Goal: Information Seeking & Learning: Compare options

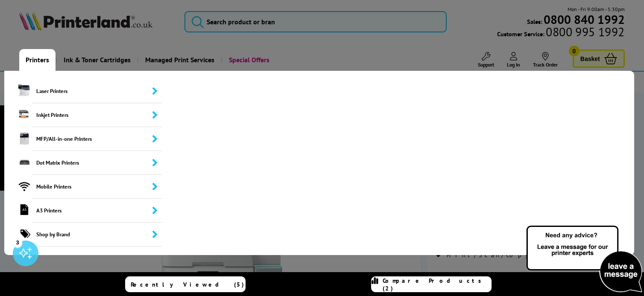
scroll to position [3, 0]
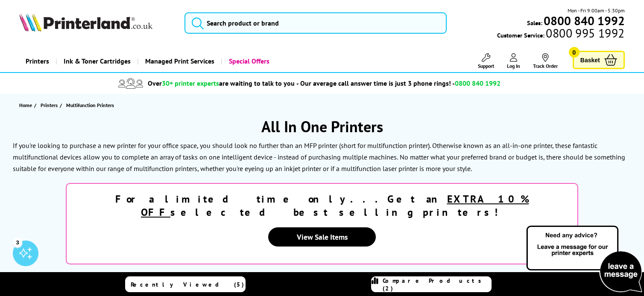
click at [150, 132] on h1 "All In One Printers" at bounding box center [322, 127] width 627 height 20
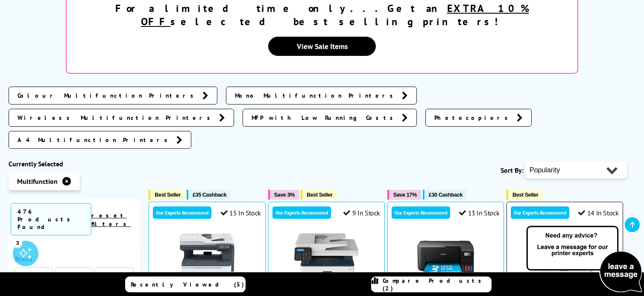
scroll to position [194, 0]
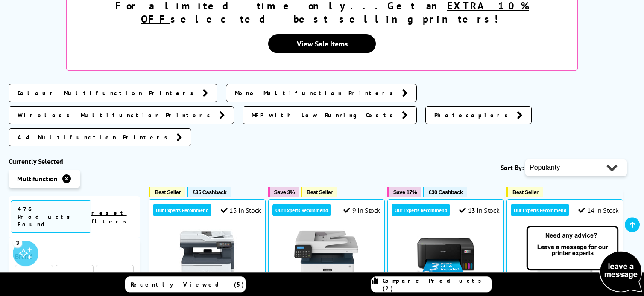
click at [607, 159] on select "Popularity Rating Price - Low to High Price - High to Low Running Costs - Low t…" at bounding box center [576, 167] width 102 height 17
click at [590, 159] on select "Popularity Rating Price - Low to High Price - High to Low Running Costs - Low t…" at bounding box center [576, 167] width 102 height 17
click at [620, 159] on select "Popularity Rating Price - Low to High Price - High to Low Running Costs - Low t…" at bounding box center [576, 167] width 102 height 17
select select "Price Ascending"
click option "Price - Low to High" at bounding box center [0, 0] width 0 height 0
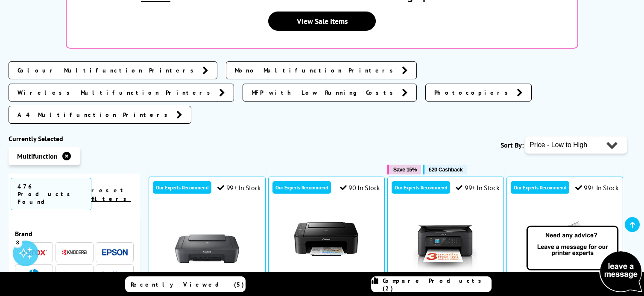
scroll to position [214, 0]
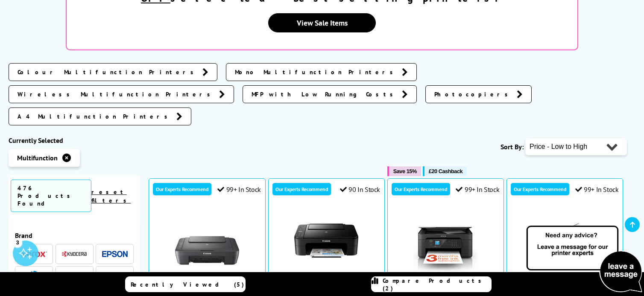
click at [417, 85] on link "MFP with Low Running Costs" at bounding box center [330, 94] width 174 height 18
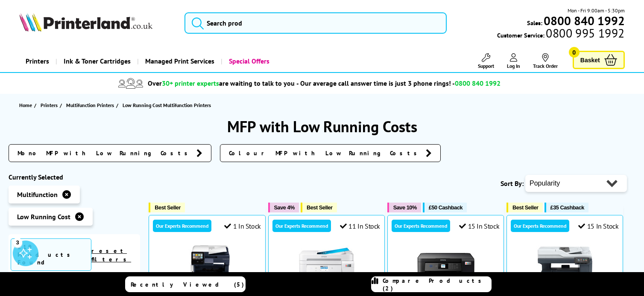
click at [618, 186] on select "Popularity Rating Price - Low to High Price - High to Low Running Costs - Low t…" at bounding box center [576, 183] width 102 height 17
select select "Price Ascending"
click option "Price - Low to High" at bounding box center [0, 0] width 0 height 0
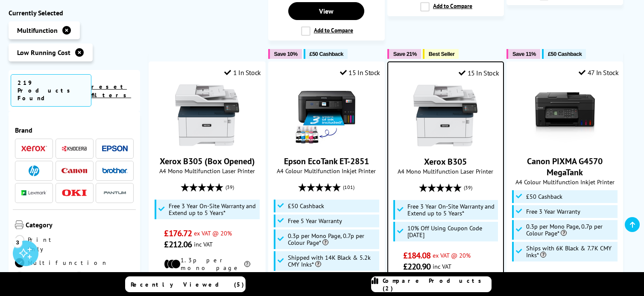
scroll to position [898, 0]
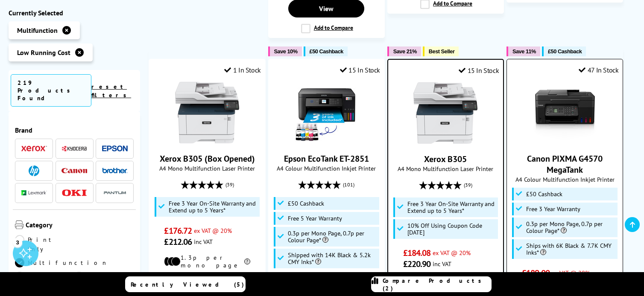
click at [608, 176] on span "A4 Colour Multifunction Inkjet Printer" at bounding box center [565, 180] width 108 height 8
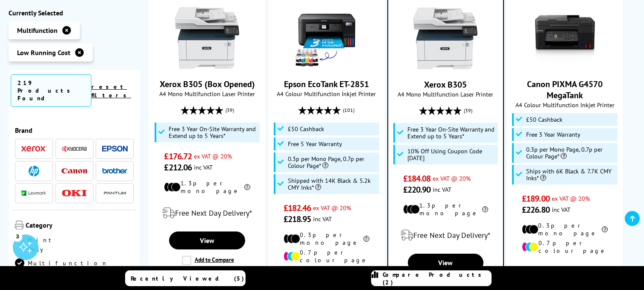
scroll to position [956, 0]
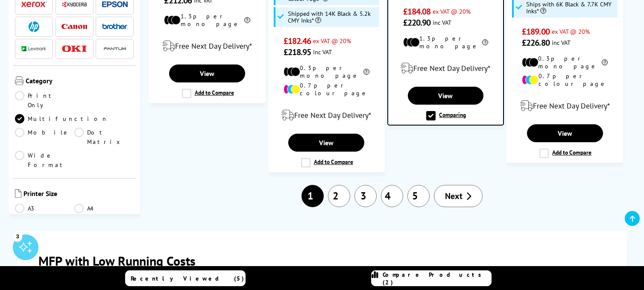
click at [349, 185] on link "2" at bounding box center [339, 196] width 22 height 22
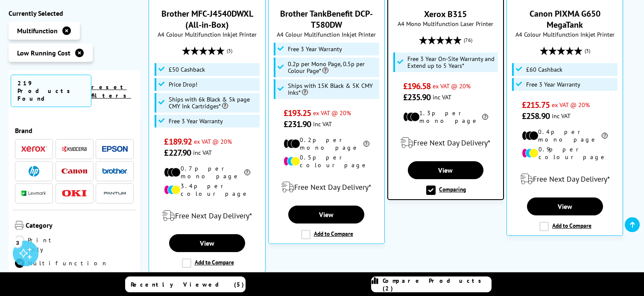
scroll to position [310, 0]
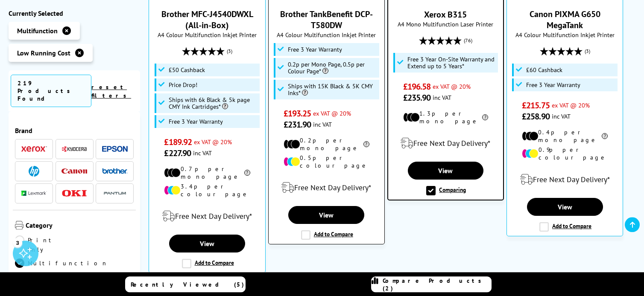
click at [343, 231] on label "Add to Compare" at bounding box center [327, 235] width 52 height 9
click at [0, 0] on input "Add to Compare" at bounding box center [0, 0] width 0 height 0
click at [338, 231] on label "Add to Compare" at bounding box center [327, 235] width 52 height 9
click at [0, 0] on input "Add to Compare" at bounding box center [0, 0] width 0 height 0
click at [329, 206] on link "View" at bounding box center [326, 215] width 76 height 18
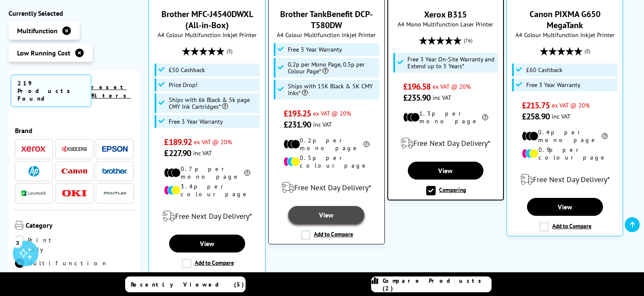
click at [324, 206] on link "View" at bounding box center [326, 215] width 76 height 18
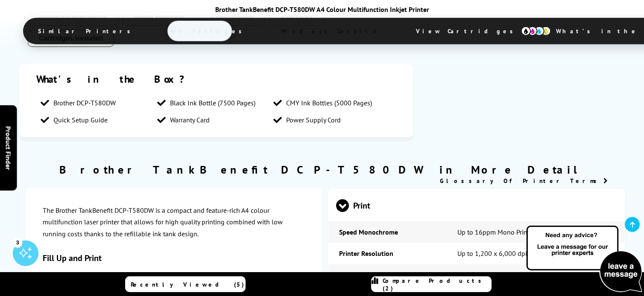
scroll to position [1361, 0]
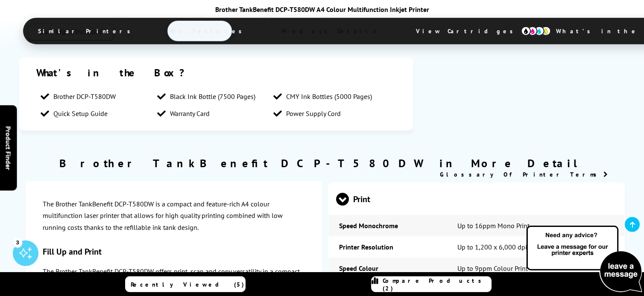
click at [17, 112] on link "Product Finder Hide x" at bounding box center [8, 148] width 17 height 85
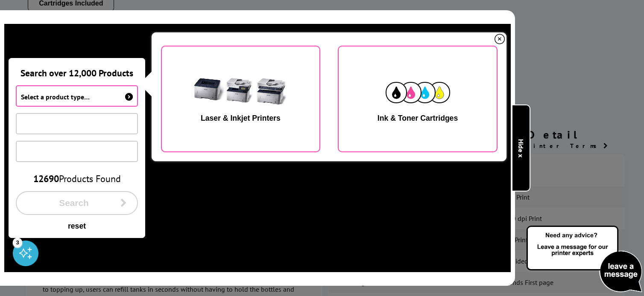
click at [527, 144] on link "Product Finder Hide x" at bounding box center [521, 148] width 19 height 87
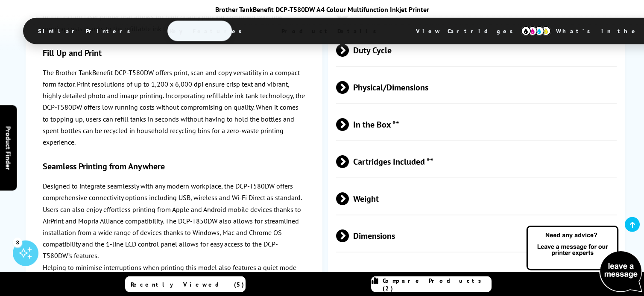
scroll to position [2078, 0]
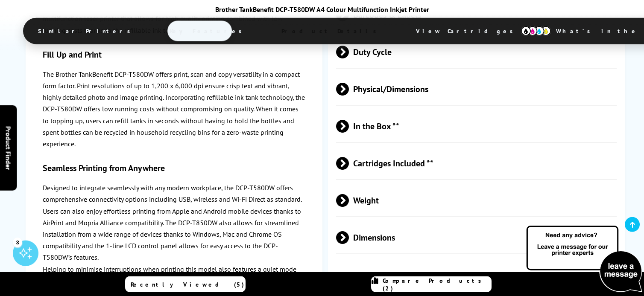
click at [16, 152] on link "Product Finder Hide x" at bounding box center [8, 148] width 17 height 85
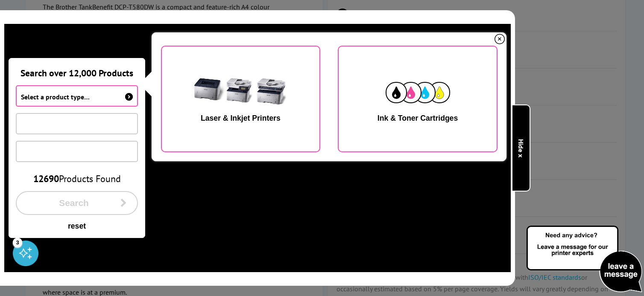
click at [522, 158] on link "Product Finder Hide x" at bounding box center [521, 148] width 19 height 87
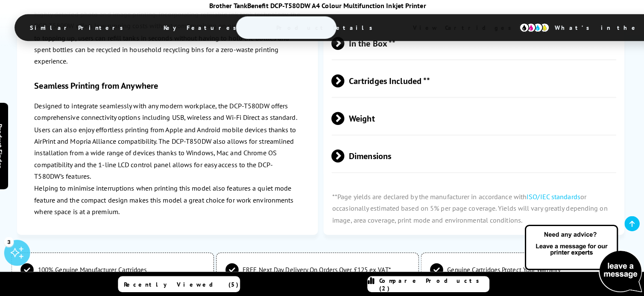
scroll to position [2158, 0]
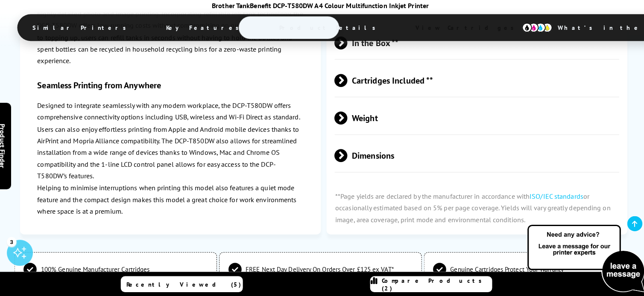
click at [506, 253] on li "Genuine Cartridges Protect Your Warranty" at bounding box center [524, 270] width 200 height 34
click at [509, 266] on span "Genuine Cartridges Protect Your Warranty" at bounding box center [506, 270] width 112 height 8
click at [516, 266] on span "Genuine Cartridges Protect Your Warranty" at bounding box center [506, 270] width 112 height 8
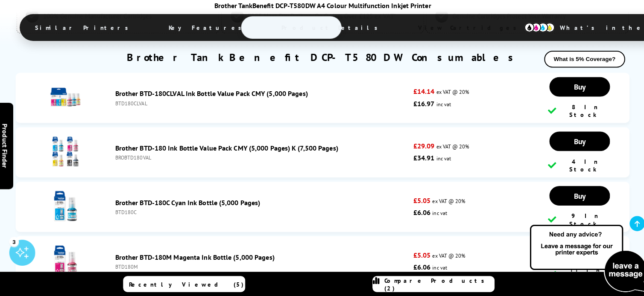
scroll to position [2414, 0]
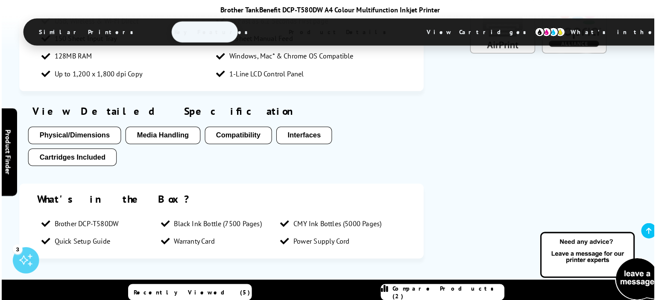
scroll to position [1244, 0]
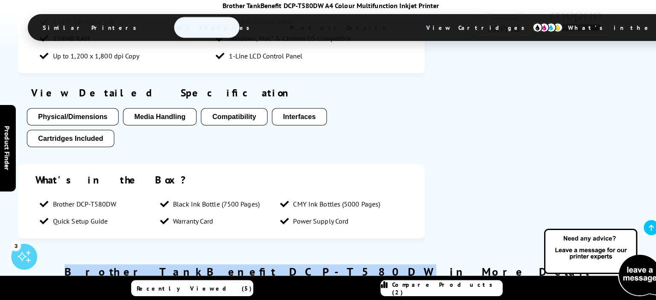
drag, startPoint x: 214, startPoint y: 171, endPoint x: 374, endPoint y: 170, distance: 159.4
click at [374, 265] on h2 "Brother TankBenefit DCP-T580DW in More Detail" at bounding box center [328, 272] width 617 height 14
copy h2 "Brother TankBenefit DCP-T580DW"
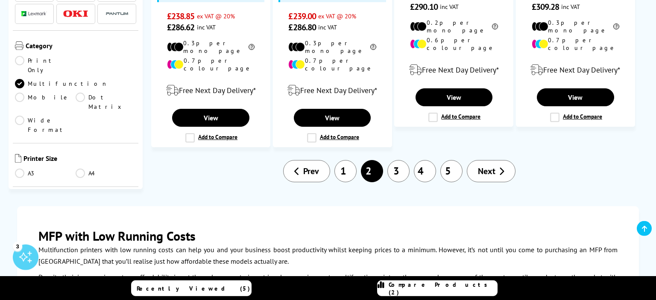
scroll to position [1179, 0]
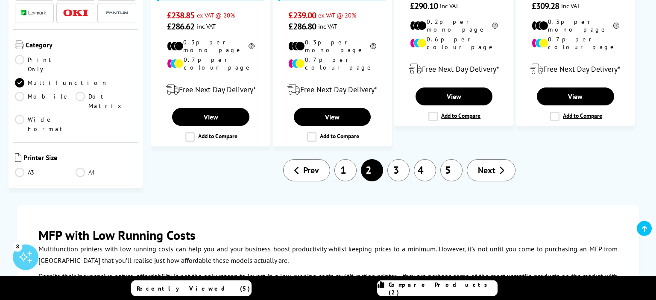
click at [398, 159] on link "3" at bounding box center [398, 170] width 22 height 22
click at [397, 159] on link "3" at bounding box center [398, 170] width 22 height 22
click at [402, 159] on link "3" at bounding box center [398, 170] width 22 height 22
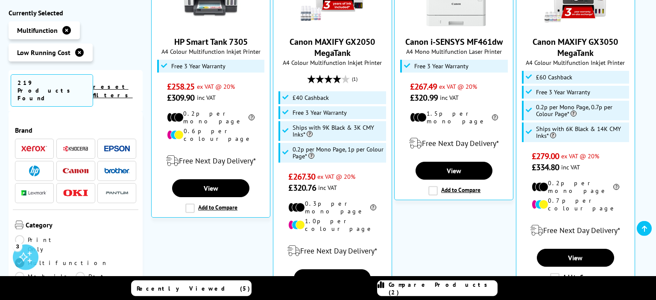
scroll to position [282, 0]
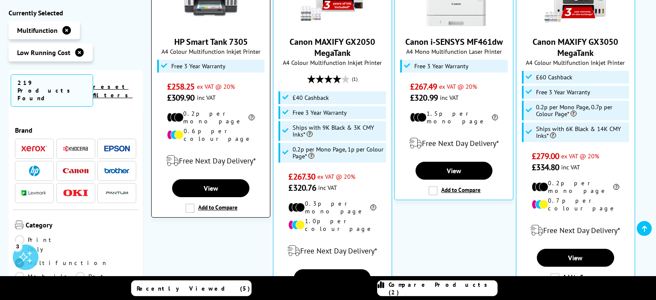
click at [223, 63] on span "Free 3 Year Warranty" at bounding box center [198, 66] width 54 height 7
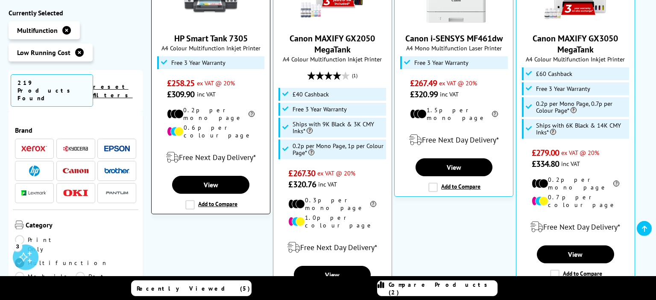
scroll to position [285, 0]
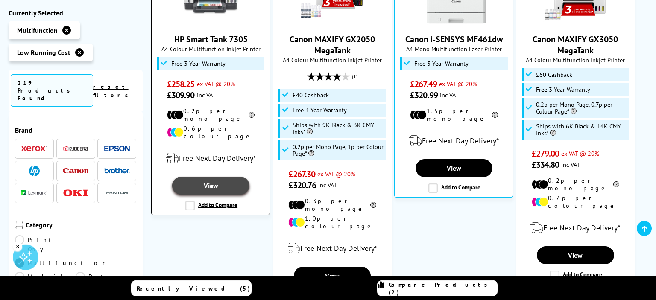
click at [222, 177] on link "View" at bounding box center [210, 186] width 77 height 18
click at [223, 177] on link "View" at bounding box center [210, 186] width 77 height 18
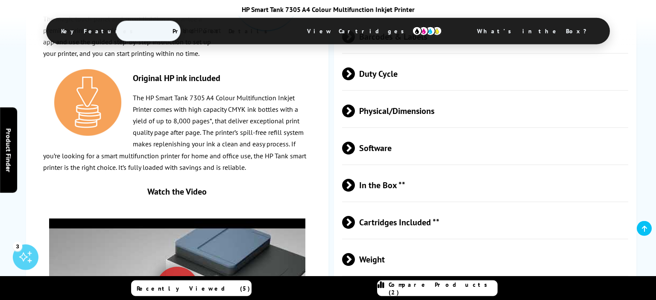
scroll to position [1647, 0]
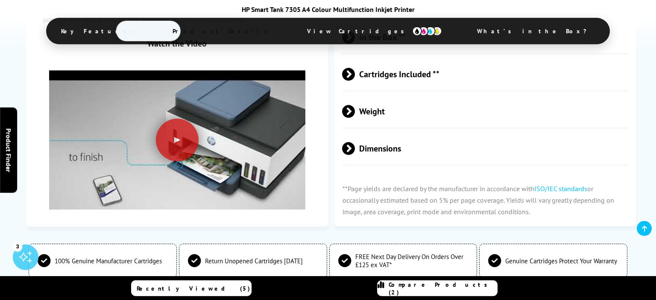
click at [494, 201] on p "**Page yields are declared by the manufacturer in accordance with ISO/IEC stand…" at bounding box center [485, 201] width 302 height 52
click at [484, 200] on p "**Page yields are declared by the manufacturer in accordance with ISO/IEC stand…" at bounding box center [485, 201] width 302 height 52
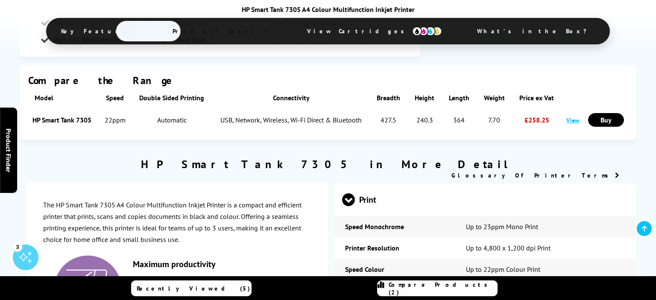
scroll to position [990, 0]
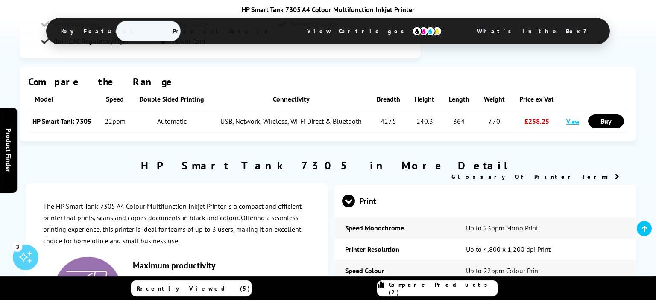
click at [437, 260] on td "Printer Resolution" at bounding box center [395, 249] width 120 height 21
click at [436, 270] on td "Speed Colour" at bounding box center [395, 270] width 120 height 21
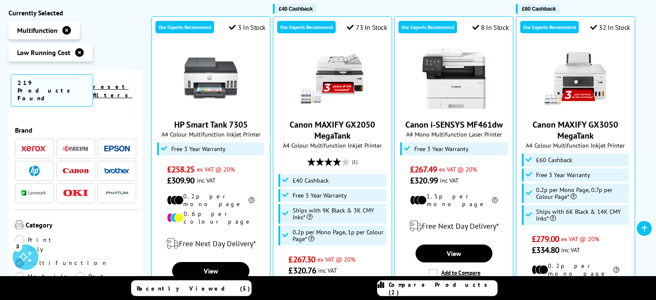
scroll to position [197, 0]
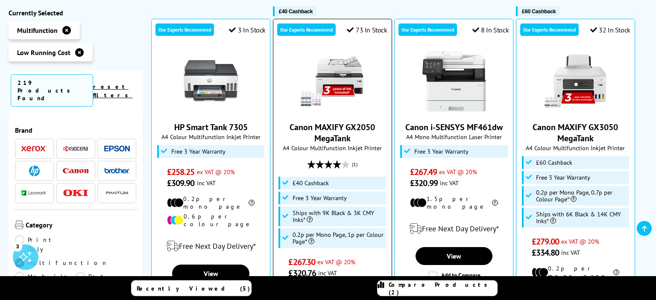
click at [345, 147] on span "A4 Colour Multifunction Inkjet Printer" at bounding box center [333, 148] width 110 height 8
click at [341, 149] on span "A4 Colour Multifunction Inkjet Printer" at bounding box center [333, 148] width 110 height 8
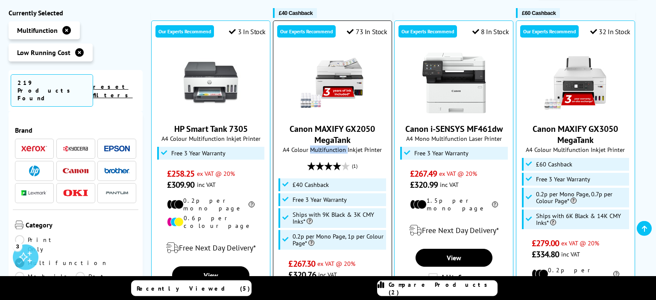
click at [354, 143] on span "Canon MAXIFY GX2050 MegaTank" at bounding box center [333, 134] width 106 height 22
click at [355, 138] on span "Canon MAXIFY GX2050 MegaTank" at bounding box center [333, 134] width 106 height 22
click at [360, 140] on span "Canon MAXIFY GX2050 MegaTank" at bounding box center [333, 134] width 106 height 22
click at [362, 141] on span "Canon MAXIFY GX2050 MegaTank" at bounding box center [333, 134] width 106 height 22
click at [358, 123] on link "Canon MAXIFY GX2050 MegaTank" at bounding box center [332, 134] width 85 height 22
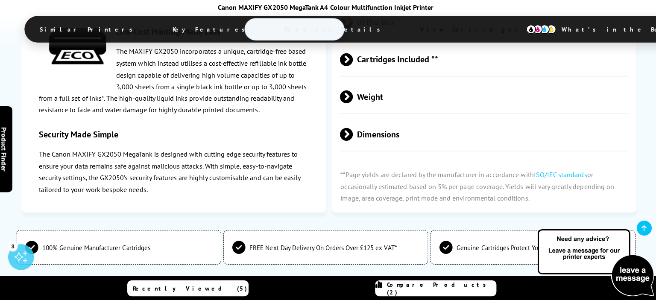
scroll to position [2178, 0]
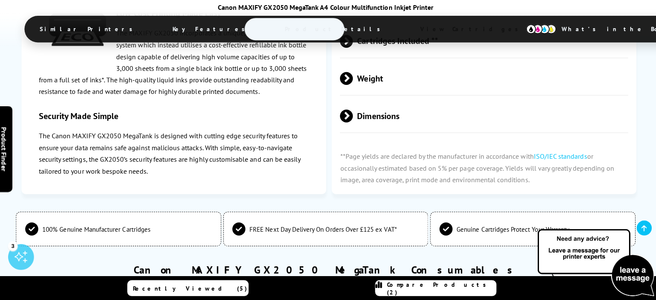
click at [339, 278] on div "Recently Viewed (5) Compare Products (2)" at bounding box center [328, 288] width 513 height 24
click at [340, 278] on div "Recently Viewed (5) Compare Products (2)" at bounding box center [328, 288] width 513 height 24
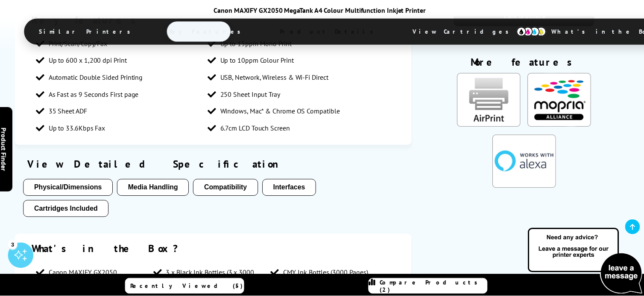
scroll to position [1205, 0]
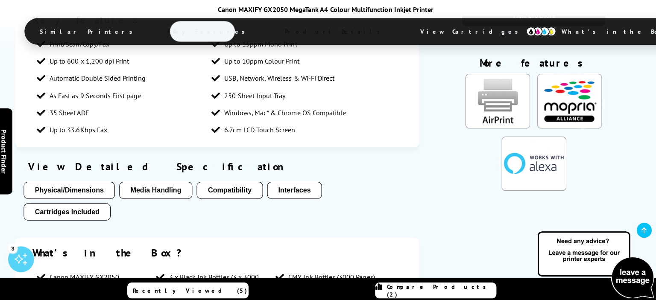
drag, startPoint x: 323, startPoint y: 261, endPoint x: 211, endPoint y: 269, distance: 111.4
copy h2 "Canon MAXIFY GX2050"
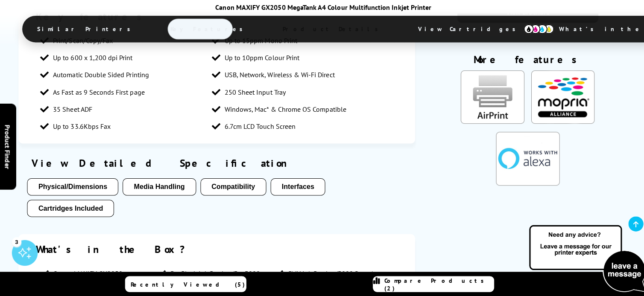
scroll to position [1222, 0]
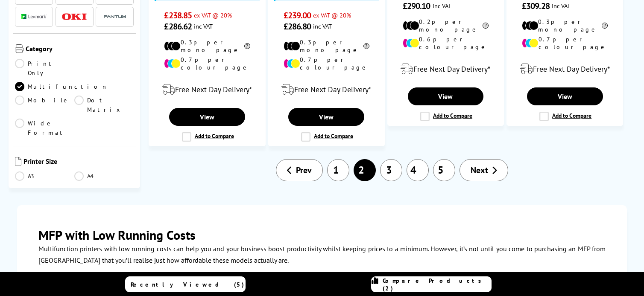
scroll to position [1188, 0]
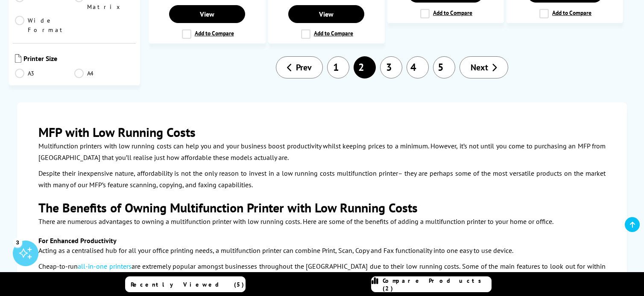
click at [349, 245] on p "Acting as a centralised hub for all your office printing needs, a multifunction…" at bounding box center [321, 251] width 567 height 12
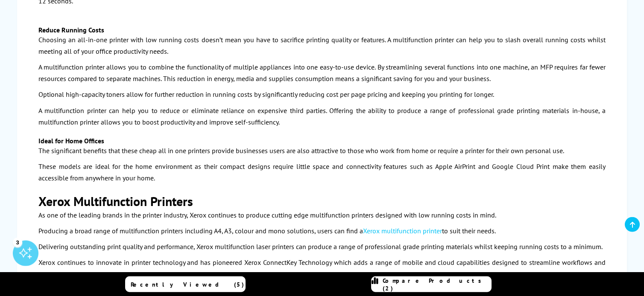
scroll to position [1671, 0]
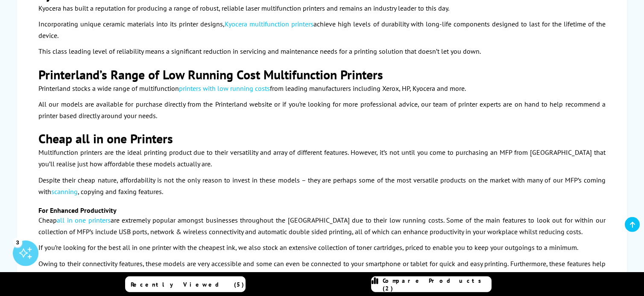
scroll to position [2066, 0]
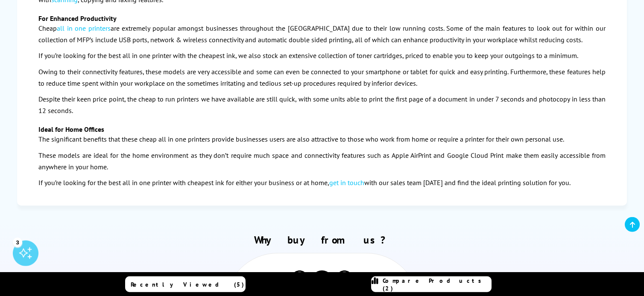
click at [318, 271] on img at bounding box center [322, 285] width 26 height 29
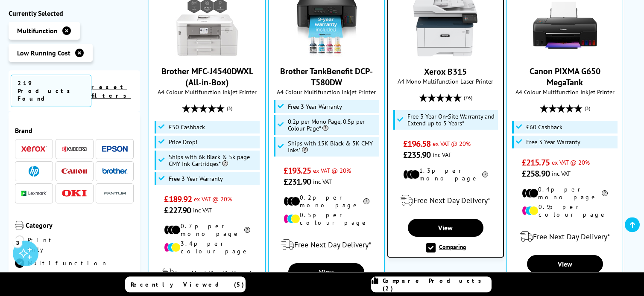
scroll to position [251, 0]
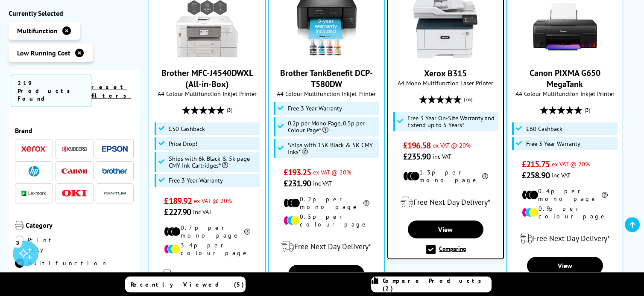
click at [335, 277] on div "Recently Viewed (5) Compare Products (2)" at bounding box center [322, 285] width 513 height 24
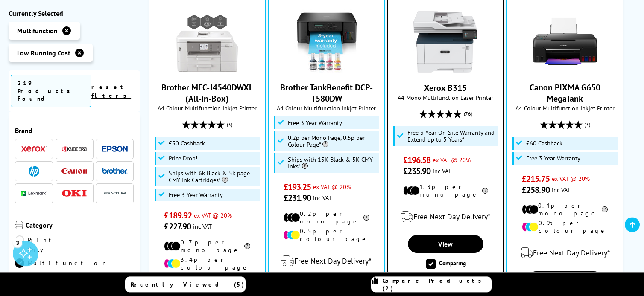
scroll to position [235, 0]
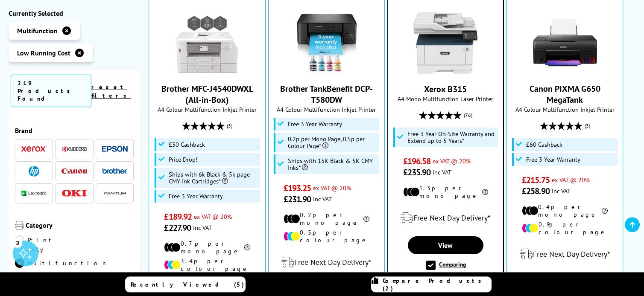
click at [328, 282] on div "Recently Viewed (5) Compare Products (2)" at bounding box center [322, 285] width 513 height 24
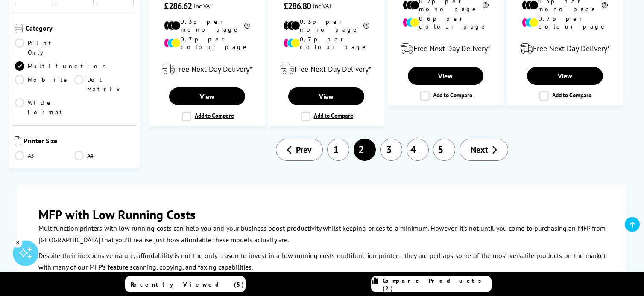
scroll to position [1199, 0]
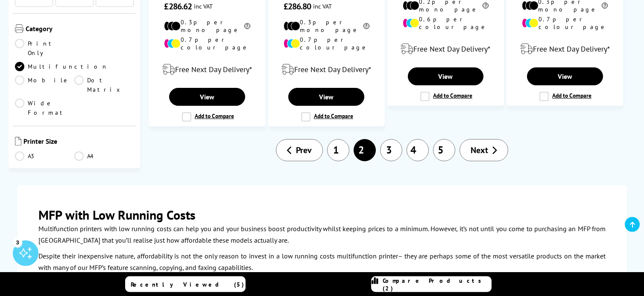
click at [339, 139] on link "1" at bounding box center [338, 150] width 22 height 22
click at [337, 139] on link "1" at bounding box center [338, 150] width 22 height 22
click at [344, 139] on link "1" at bounding box center [338, 150] width 22 height 22
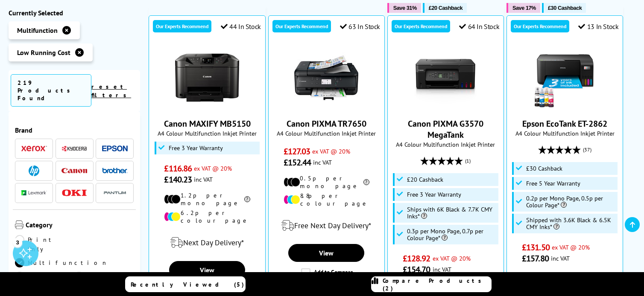
scroll to position [215, 0]
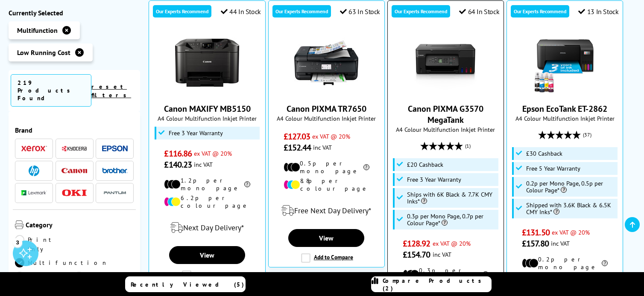
click at [455, 223] on span "0.3p per Mono Page, 0.7p per Colour Page*" at bounding box center [451, 220] width 89 height 14
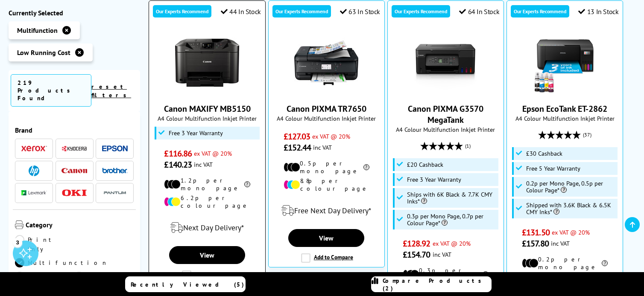
click at [197, 271] on label "Add to Compare" at bounding box center [208, 275] width 52 height 9
click at [0, 0] on input "Add to Compare" at bounding box center [0, 0] width 0 height 0
click at [200, 271] on label "Add to Compare" at bounding box center [208, 275] width 52 height 9
click at [0, 0] on input "Add to Compare" at bounding box center [0, 0] width 0 height 0
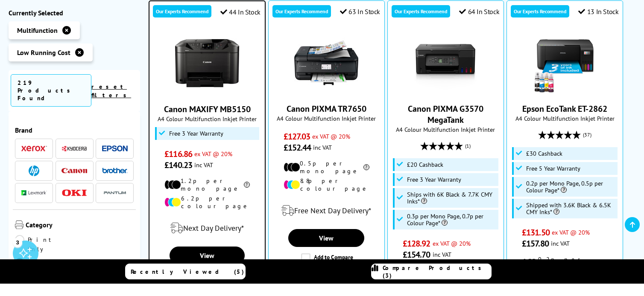
click at [196, 264] on section "Recently Viewed (5) Compare Products (3)" at bounding box center [322, 278] width 644 height 37
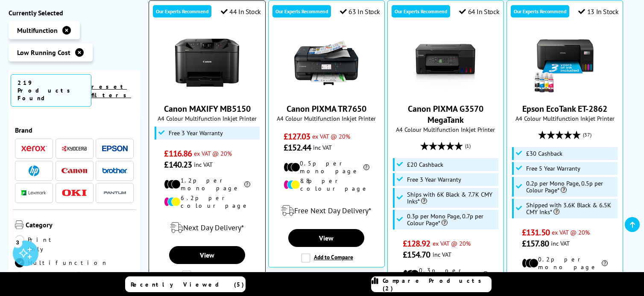
click at [220, 271] on label "Add to Compare" at bounding box center [208, 275] width 52 height 9
click at [0, 0] on input "Add to Compare" at bounding box center [0, 0] width 0 height 0
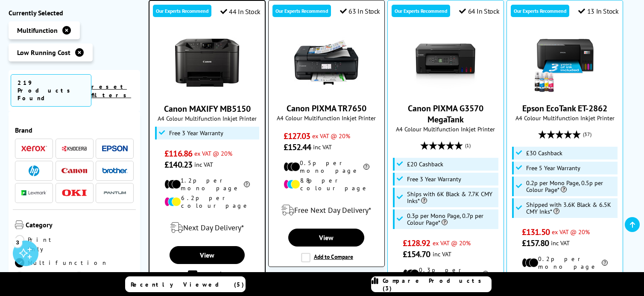
click at [333, 253] on label "Add to Compare" at bounding box center [327, 257] width 52 height 9
click at [0, 0] on input "Add to Compare" at bounding box center [0, 0] width 0 height 0
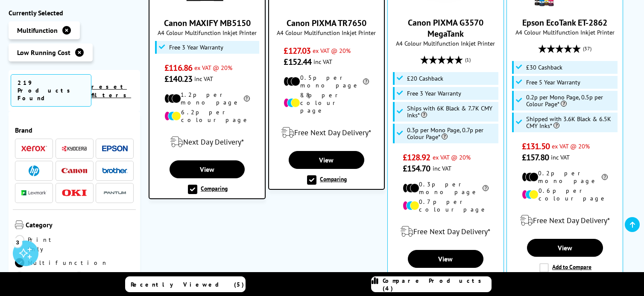
scroll to position [310, 0]
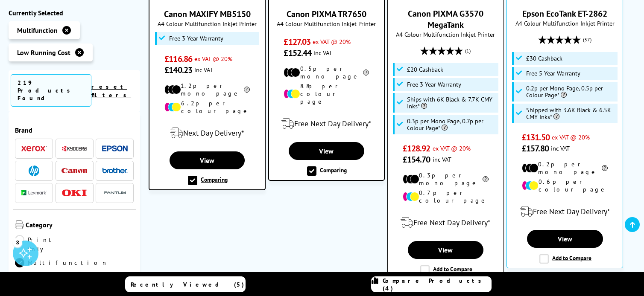
click at [457, 266] on label "Add to Compare" at bounding box center [446, 270] width 52 height 9
click at [0, 0] on input "Add to Compare" at bounding box center [0, 0] width 0 height 0
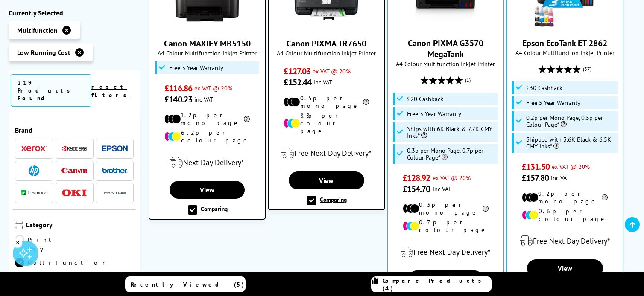
click at [337, 278] on div "Recently Viewed (5) Compare Products (4)" at bounding box center [322, 285] width 513 height 24
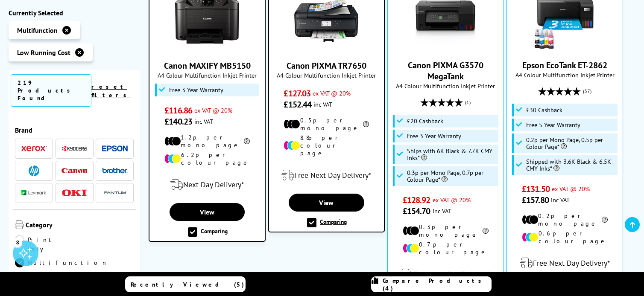
scroll to position [258, 0]
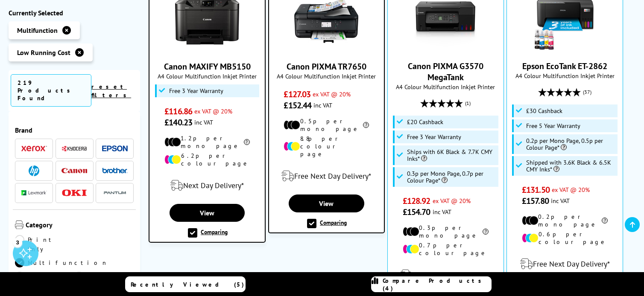
click at [310, 219] on label "Comparing" at bounding box center [327, 223] width 40 height 9
click at [0, 0] on input "Comparing" at bounding box center [0, 0] width 0 height 0
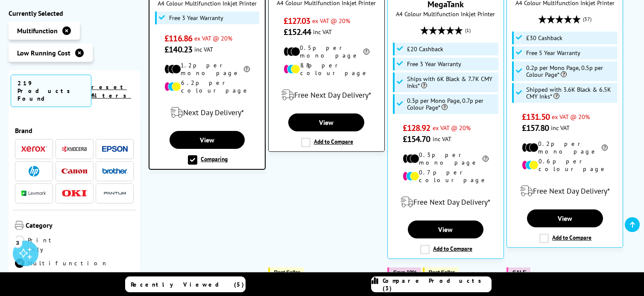
scroll to position [357, 0]
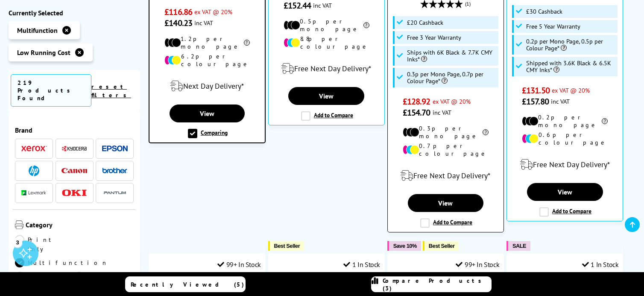
click at [427, 219] on label "Add to Compare" at bounding box center [446, 223] width 52 height 9
click at [0, 0] on input "Add to Compare" at bounding box center [0, 0] width 0 height 0
click at [426, 219] on div "Add to Compare" at bounding box center [445, 223] width 53 height 9
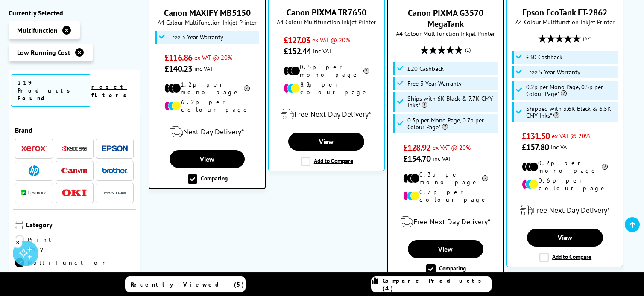
scroll to position [307, 0]
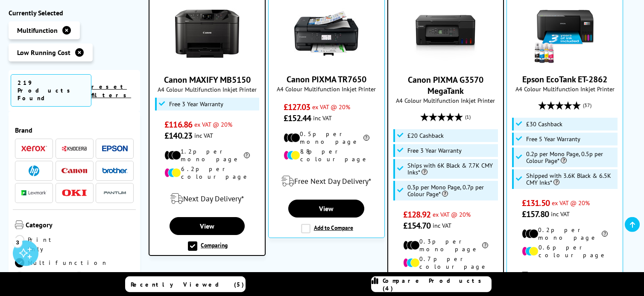
scroll to position [244, 0]
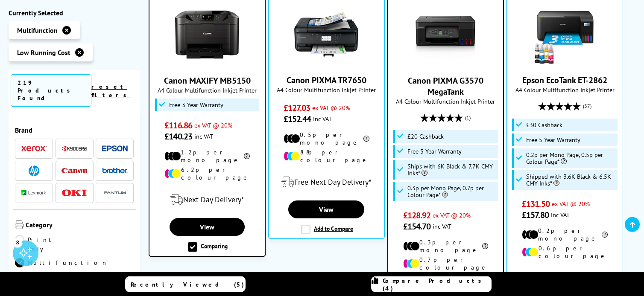
click at [447, 91] on link "Canon PIXMA G3570 MegaTank" at bounding box center [446, 86] width 76 height 22
click at [454, 90] on link "Canon PIXMA G3570 MegaTank" at bounding box center [446, 86] width 76 height 22
click at [453, 93] on link "Canon PIXMA G3570 MegaTank" at bounding box center [446, 86] width 76 height 22
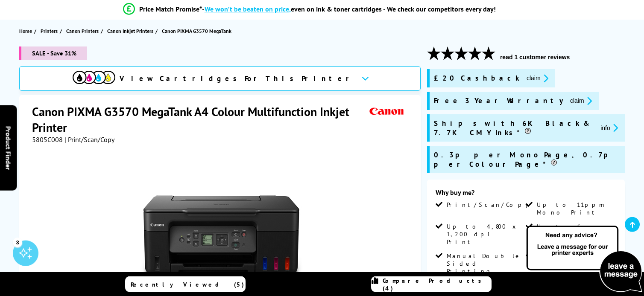
scroll to position [85, 0]
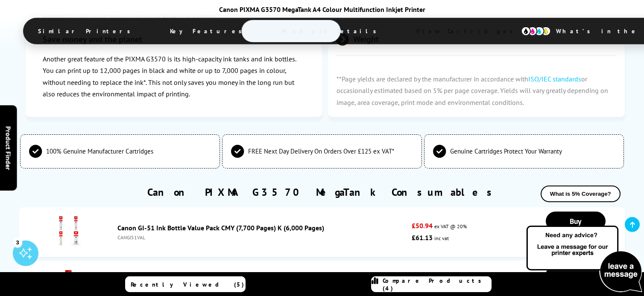
scroll to position [2210, 0]
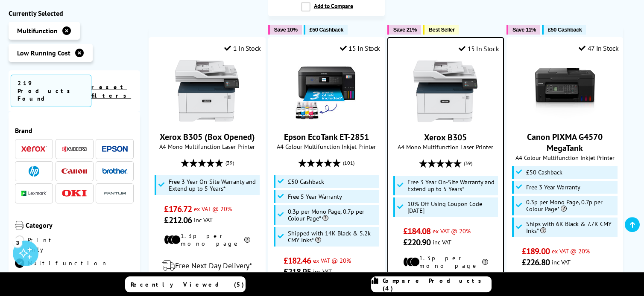
scroll to position [921, 0]
click at [444, 224] on div "15 In Stock Xerox B305 A4 Mono Multifunction Laser Printer 10% Off Using Coupon…" at bounding box center [445, 191] width 117 height 308
click at [451, 132] on link "Xerox B305" at bounding box center [445, 137] width 43 height 11
click at [449, 132] on link "Xerox B305" at bounding box center [445, 137] width 43 height 11
click at [451, 132] on link "Xerox B305" at bounding box center [445, 137] width 43 height 11
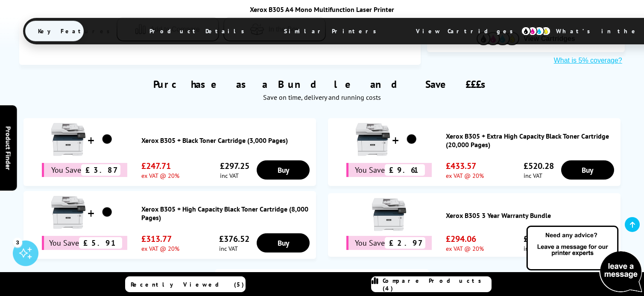
scroll to position [551, 0]
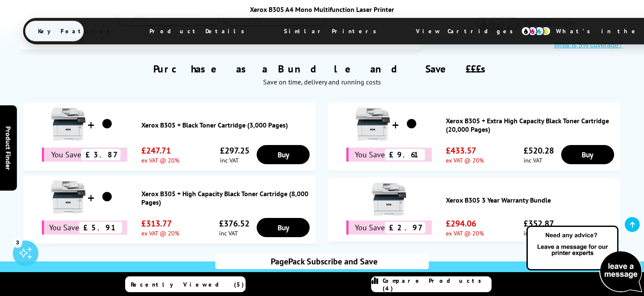
click at [377, 290] on span "Automatic supplies delivery before you run out" at bounding box center [397, 299] width 97 height 18
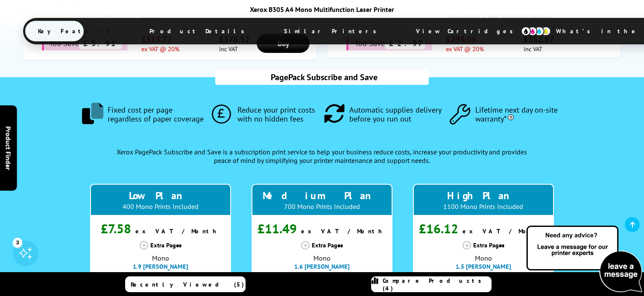
scroll to position [756, 0]
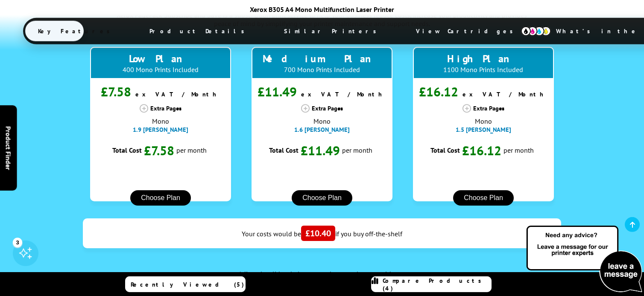
type input "8520"
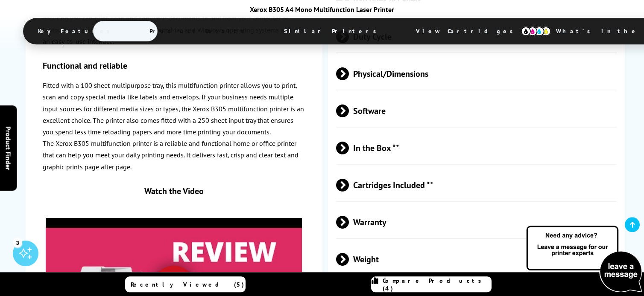
scroll to position [2382, 0]
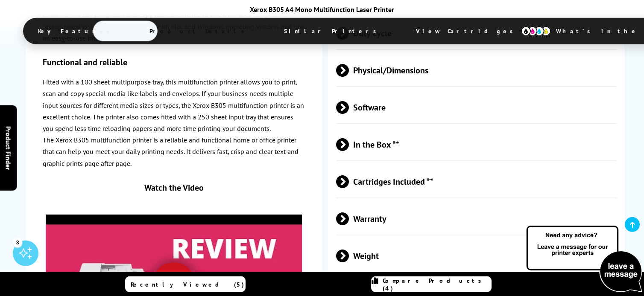
click at [373, 203] on span "Warranty" at bounding box center [476, 219] width 281 height 32
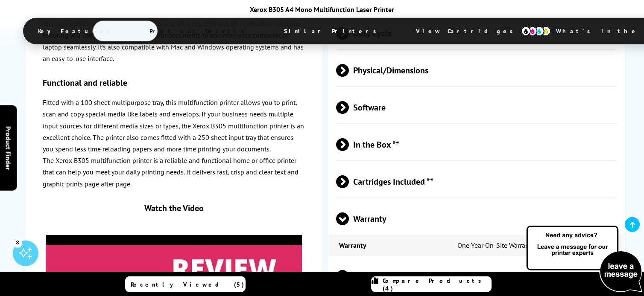
click at [373, 203] on span "Warranty" at bounding box center [476, 219] width 281 height 32
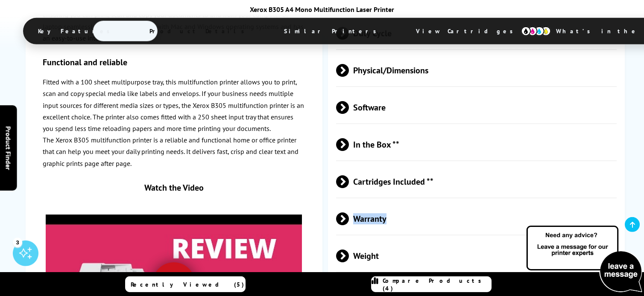
click at [370, 203] on span "Warranty" at bounding box center [476, 219] width 281 height 32
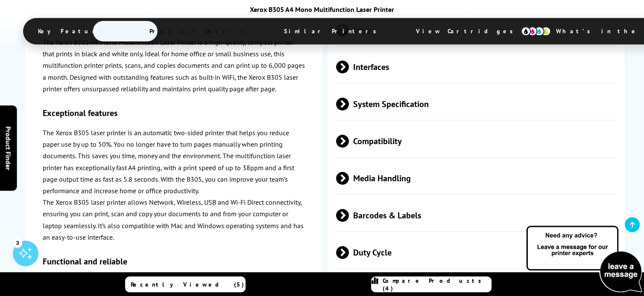
scroll to position [2169, 0]
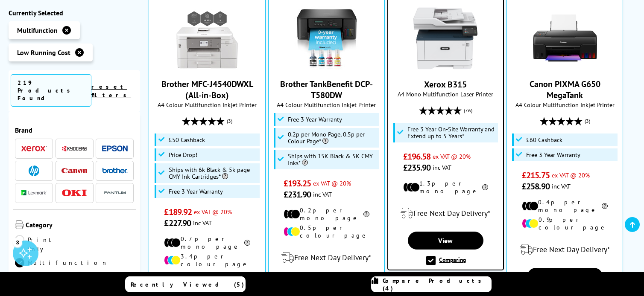
scroll to position [232, 0]
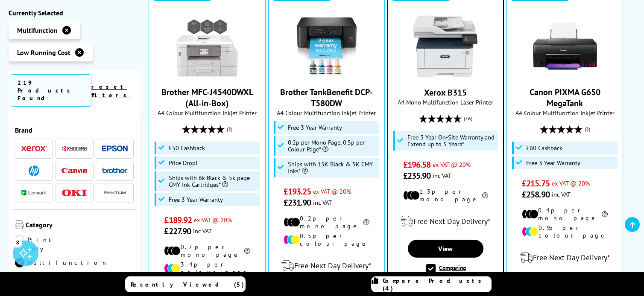
click at [380, 290] on link "Compare Products (4)" at bounding box center [431, 285] width 120 height 16
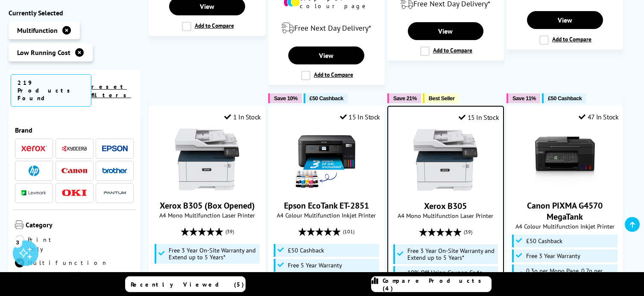
scroll to position [860, 0]
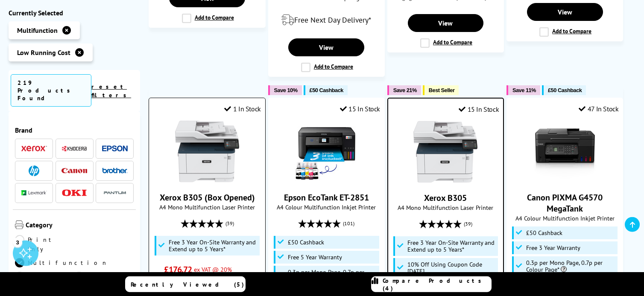
click at [225, 203] on span "A4 Mono Multifunction Laser Printer" at bounding box center [207, 207] width 108 height 8
click at [228, 203] on span "A4 Mono Multifunction Laser Printer" at bounding box center [207, 207] width 108 height 8
click at [244, 192] on link "Xerox B305 (Box Opened)" at bounding box center [207, 197] width 95 height 11
click at [241, 203] on span "A4 Mono Multifunction Laser Printer" at bounding box center [207, 207] width 108 height 8
click at [246, 203] on span "A4 Mono Multifunction Laser Printer" at bounding box center [207, 207] width 108 height 8
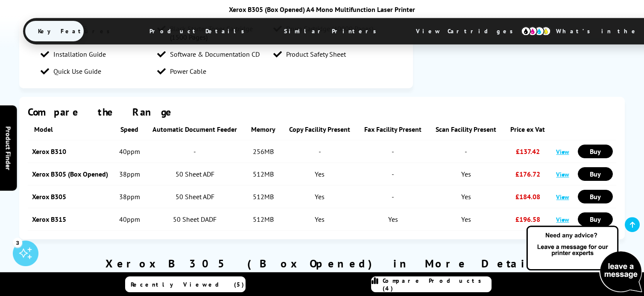
scroll to position [832, 0]
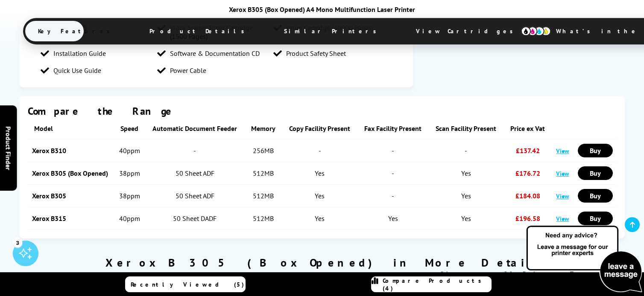
click at [387, 200] on td "-" at bounding box center [393, 196] width 71 height 23
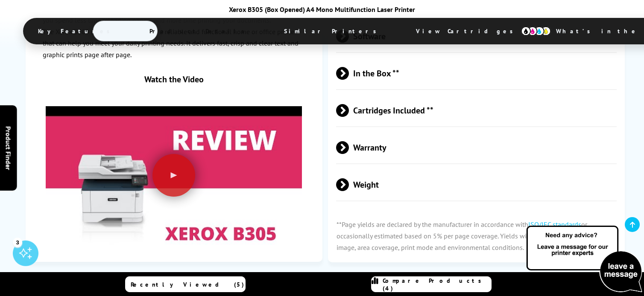
click at [400, 229] on p "**Page yields are declared by the manufacturer in accordance with ISO/IEC stand…" at bounding box center [476, 237] width 297 height 52
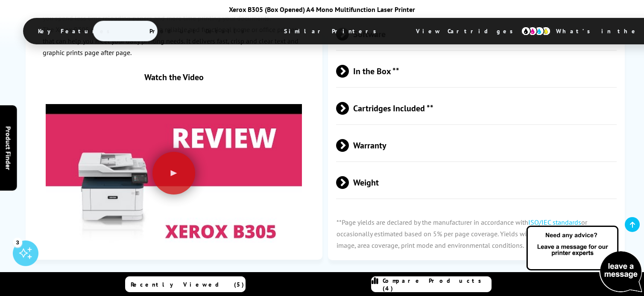
click at [387, 155] on span "Warranty" at bounding box center [476, 145] width 281 height 32
click at [384, 160] on span "Warranty" at bounding box center [476, 145] width 281 height 32
click at [375, 152] on span "Warranty" at bounding box center [476, 145] width 281 height 32
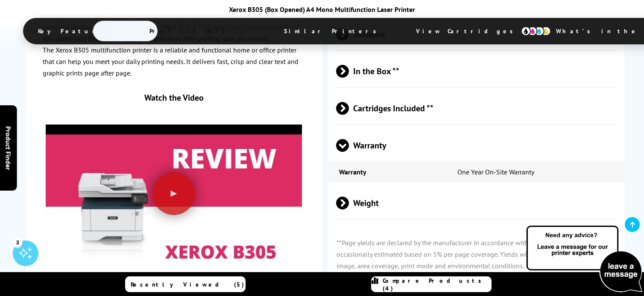
click at [374, 156] on span "Warranty" at bounding box center [476, 145] width 281 height 32
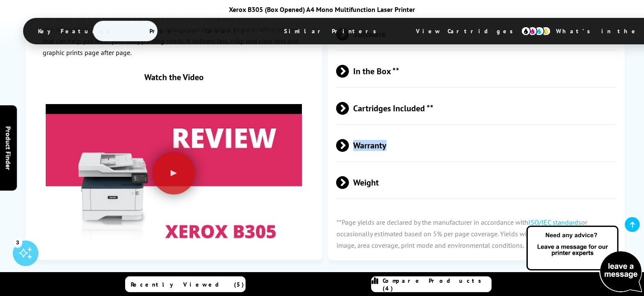
click at [376, 153] on span "Warranty" at bounding box center [476, 145] width 281 height 32
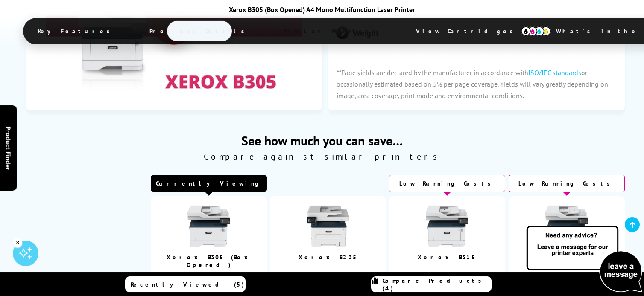
scroll to position [1858, 0]
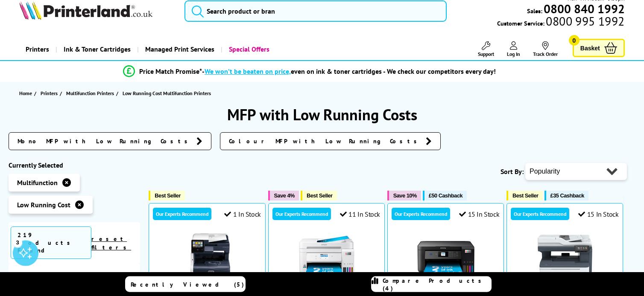
scroll to position [13, 0]
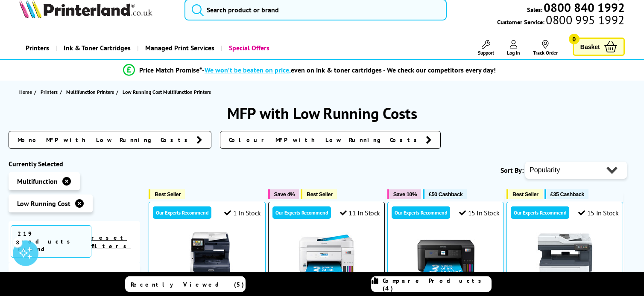
click at [375, 265] on div at bounding box center [327, 264] width 108 height 64
click at [370, 264] on div at bounding box center [327, 264] width 108 height 64
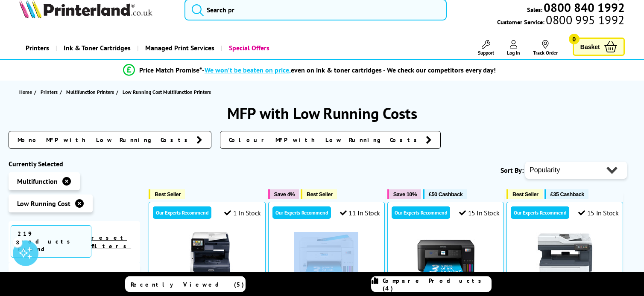
click at [103, 144] on link "Mono MFP with Low Running Costs" at bounding box center [110, 140] width 203 height 18
click at [105, 135] on link "Mono MFP with Low Running Costs" at bounding box center [110, 140] width 203 height 18
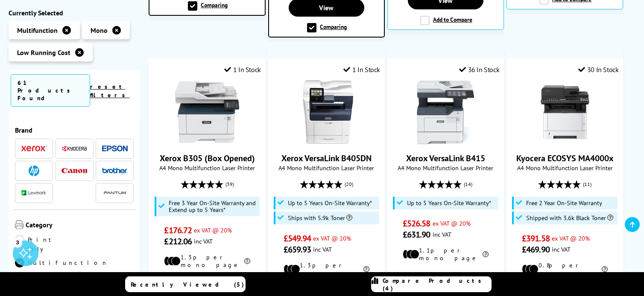
scroll to position [465, 0]
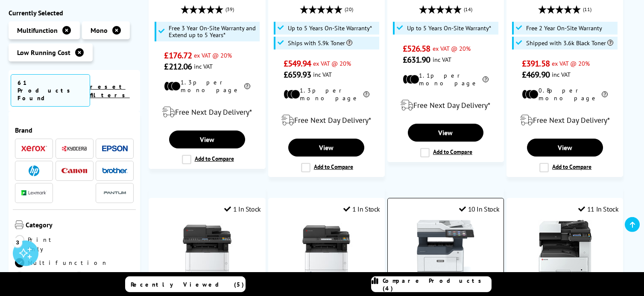
click at [394, 242] on div at bounding box center [446, 252] width 108 height 64
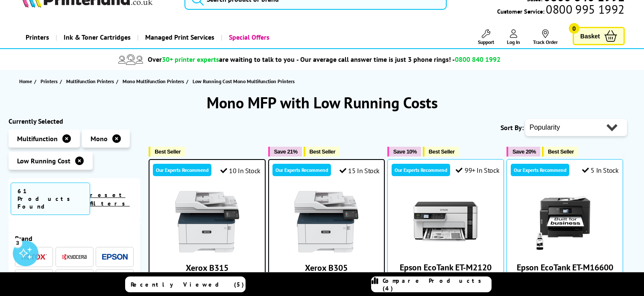
scroll to position [0, 0]
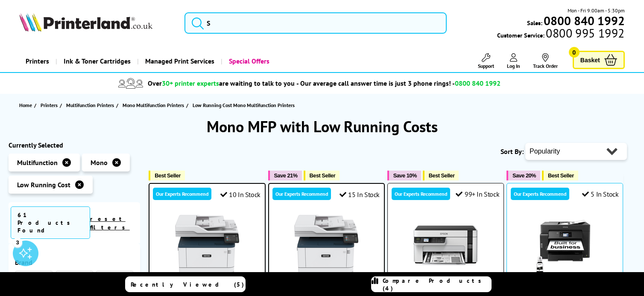
click at [475, 260] on img at bounding box center [446, 246] width 64 height 64
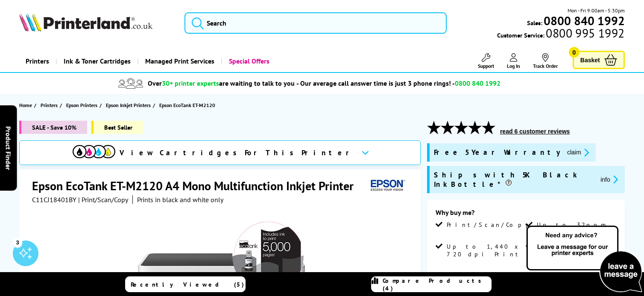
click at [616, 160] on div "Free 5 Year Warranty claim Ships with 5K Black Ink Bottle* info" at bounding box center [526, 172] width 198 height 56
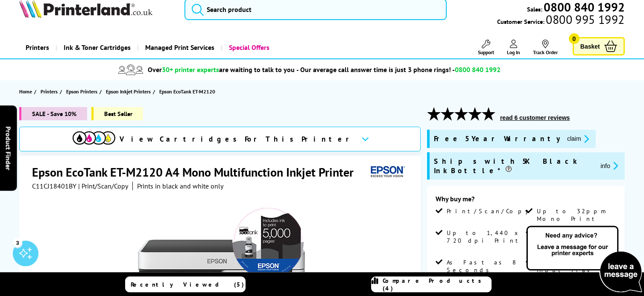
scroll to position [26, 0]
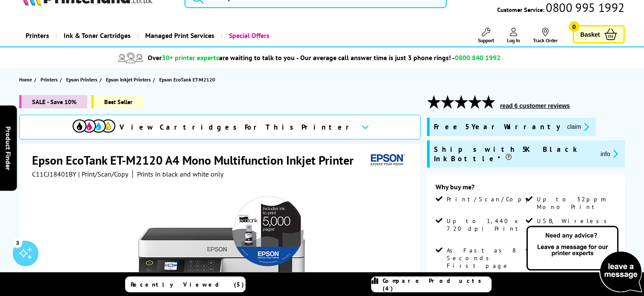
click at [578, 174] on div "Why buy me? Print/Scan/Copy Up to 32ppm Mono Print Up to 1,440 x 720 dpi Print …" at bounding box center [526, 300] width 198 height 253
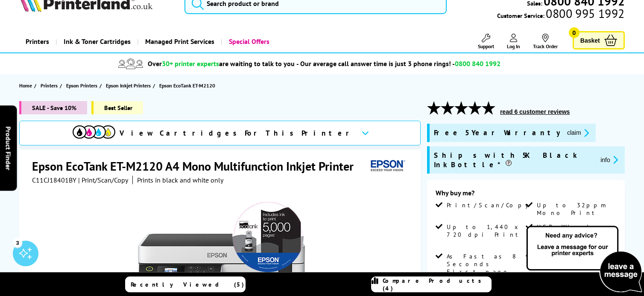
scroll to position [9, 0]
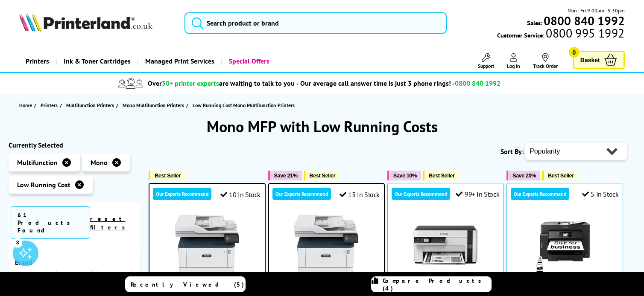
click at [609, 154] on select "Popularity Rating Price - Low to High Price - High to Low Running Costs - Low t…" at bounding box center [576, 151] width 102 height 17
click at [612, 155] on select "Popularity Rating Price - Low to High Price - High to Low Running Costs - Low t…" at bounding box center [576, 151] width 102 height 17
select select "Price Ascending"
click option "Price - Low to High" at bounding box center [0, 0] width 0 height 0
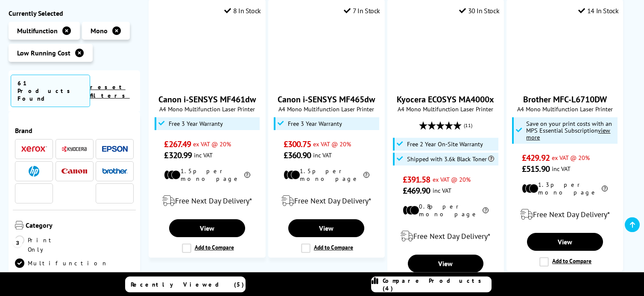
scroll to position [513, 0]
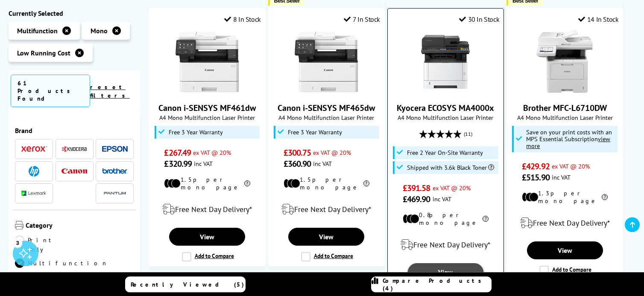
click at [479, 264] on link "View" at bounding box center [446, 273] width 76 height 18
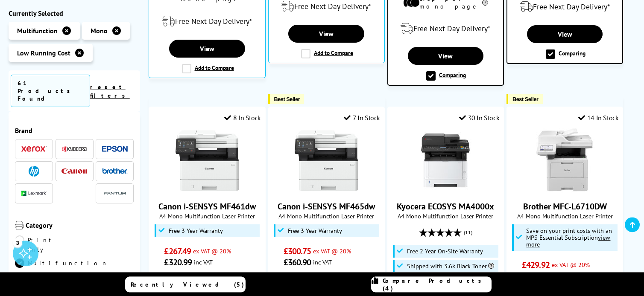
scroll to position [416, 0]
